Goal: Check status: Check status

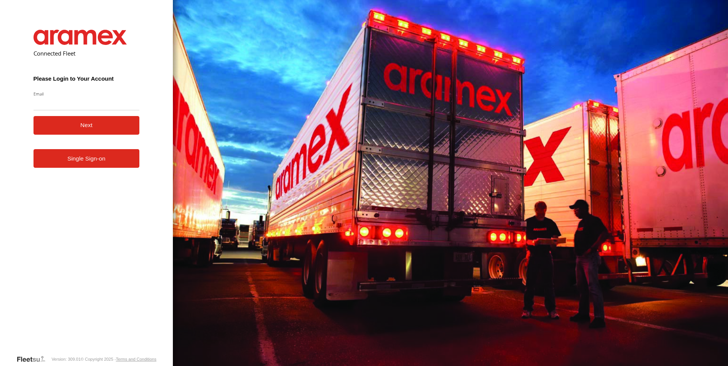
type input "**********"
click at [65, 126] on button "Next" at bounding box center [87, 125] width 106 height 19
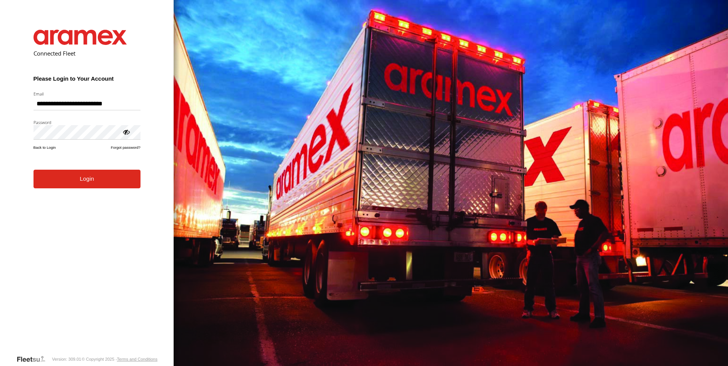
click at [34, 170] on button "Login" at bounding box center [87, 179] width 107 height 19
